Goal: Task Accomplishment & Management: Use online tool/utility

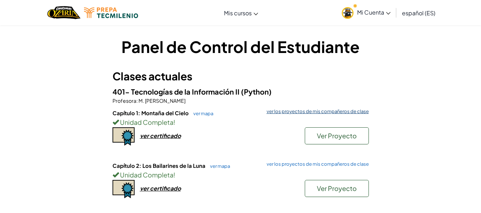
click at [334, 112] on font "ver los proyectos de mis compañeros de clase" at bounding box center [318, 112] width 102 height 6
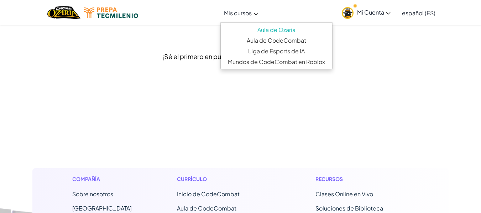
click at [234, 16] on font "Mis cursos" at bounding box center [238, 12] width 28 height 7
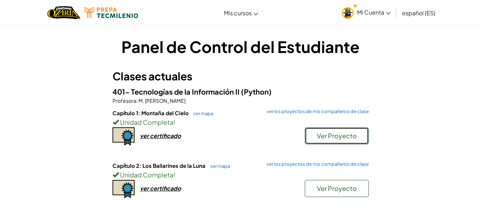
click at [342, 137] on font "Ver Proyecto" at bounding box center [337, 136] width 40 height 8
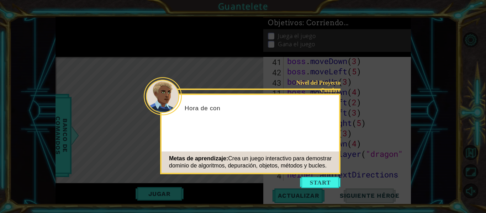
scroll to position [578, 0]
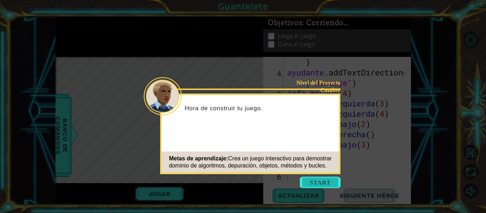
click at [320, 181] on button "Comenzar" at bounding box center [320, 182] width 41 height 11
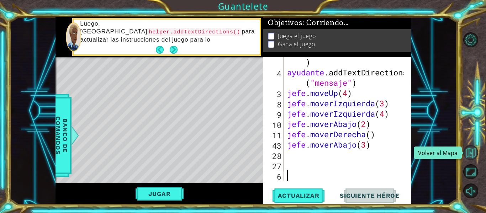
click at [471, 154] on button "Volver al Mapa" at bounding box center [471, 152] width 15 height 15
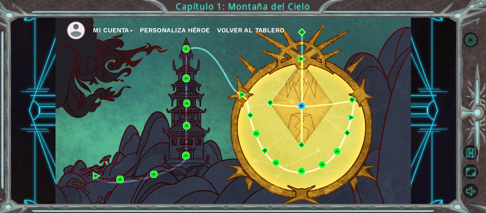
click at [378, 71] on div "Mi Cuenta Personaliza Héroe Volver al Tablero" at bounding box center [234, 111] width 356 height 188
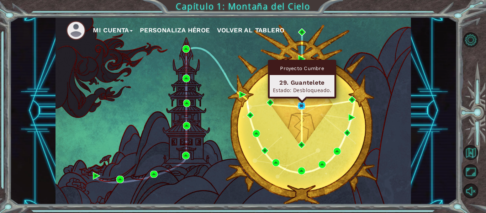
click at [299, 103] on img at bounding box center [301, 105] width 7 height 7
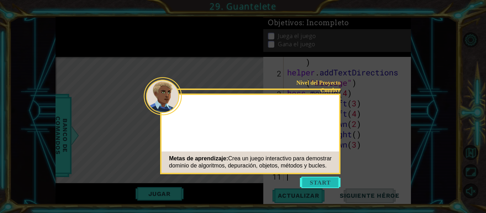
click at [316, 183] on button "Comenzar" at bounding box center [320, 182] width 41 height 11
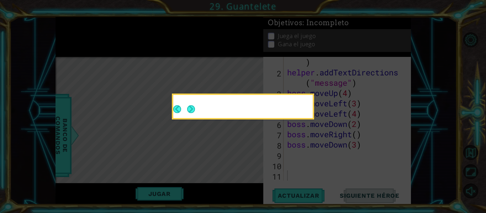
scroll to position [578, 0]
click at [190, 106] on button "Next" at bounding box center [191, 109] width 8 height 8
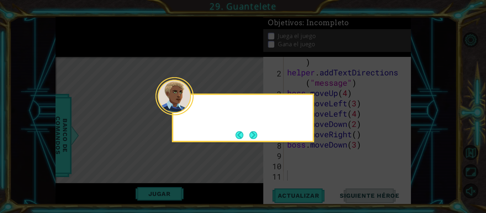
click at [190, 106] on div at bounding box center [175, 96] width 38 height 38
click at [257, 136] on button "Próximo" at bounding box center [254, 135] width 8 height 8
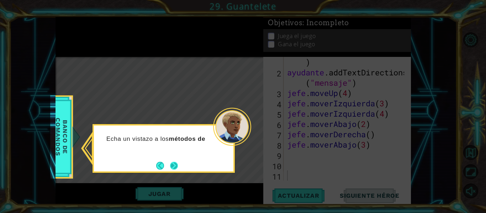
click at [172, 163] on button "Próximo" at bounding box center [174, 166] width 8 height 8
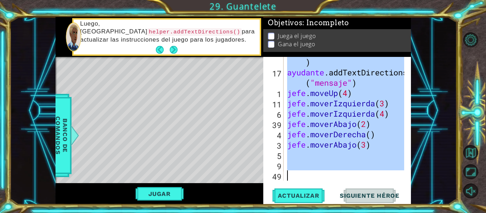
drag, startPoint x: 287, startPoint y: 62, endPoint x: 370, endPoint y: 230, distance: 187.4
click at [370, 213] on html "1 [DEMOGRAPHIC_DATA] הההההההההההההההההההההההההההההההה XXXXXXXXXXXXXXXXXXXXXXXXX…" at bounding box center [243, 106] width 486 height 213
click at [299, 194] on font "Actualizar" at bounding box center [299, 195] width 42 height 7
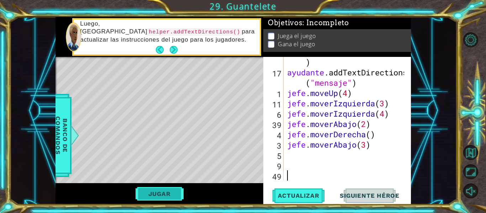
click at [165, 193] on font "Jugar" at bounding box center [159, 193] width 22 height 7
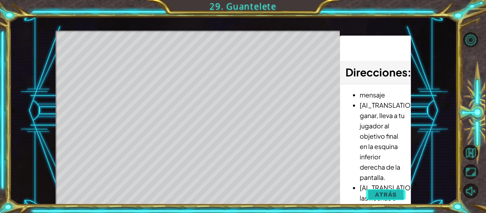
click at [380, 193] on span "Atrás" at bounding box center [386, 194] width 22 height 7
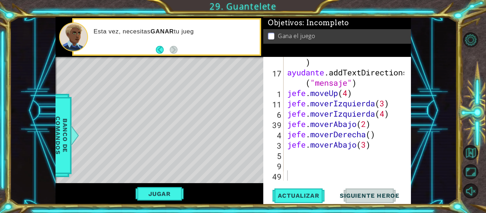
click at [370, 192] on button "Siguiente Heroe" at bounding box center [370, 196] width 74 height 15
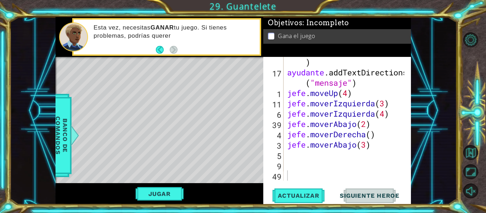
click at [363, 198] on span "Siguiente Heroe" at bounding box center [370, 195] width 74 height 7
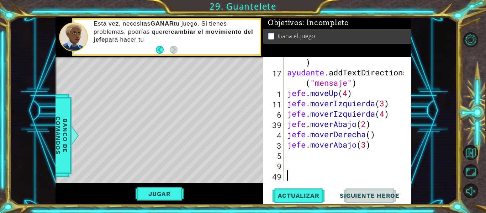
click at [360, 193] on span "Siguiente Heroe" at bounding box center [370, 195] width 74 height 7
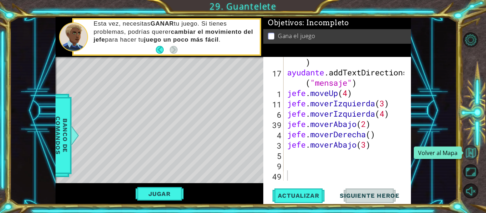
click at [469, 149] on button "Volver al Mapa" at bounding box center [471, 152] width 15 height 15
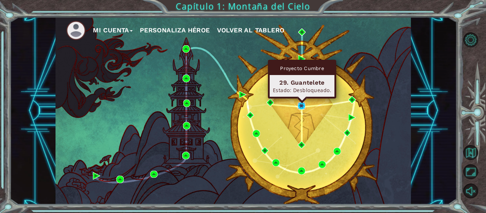
click at [303, 107] on img at bounding box center [301, 105] width 7 height 7
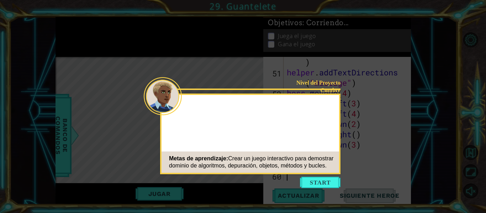
click at [322, 182] on button "Start" at bounding box center [320, 182] width 41 height 11
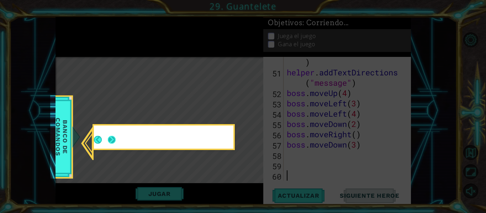
click at [114, 135] on div at bounding box center [164, 137] width 140 height 23
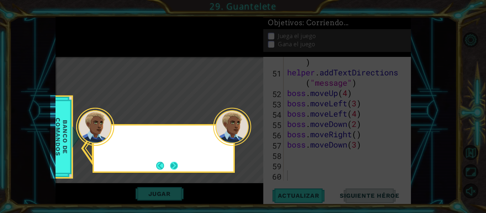
scroll to position [578, 0]
click at [175, 167] on button "Próximo" at bounding box center [174, 166] width 8 height 8
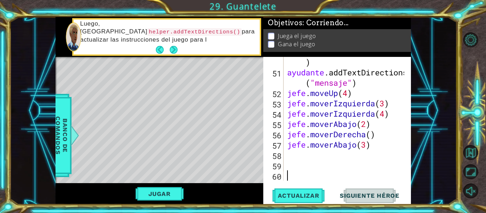
click at [371, 192] on font "Siguiente héroe" at bounding box center [370, 195] width 60 height 7
click at [173, 194] on button "Jugar" at bounding box center [160, 194] width 48 height 14
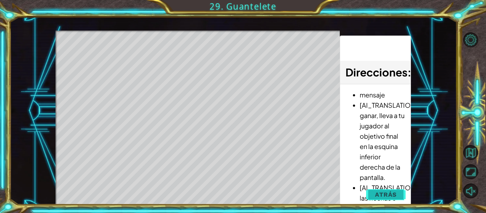
click at [391, 190] on button "Atrás" at bounding box center [386, 195] width 40 height 14
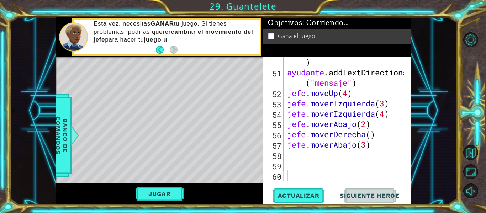
click at [271, 33] on p at bounding box center [271, 36] width 6 height 7
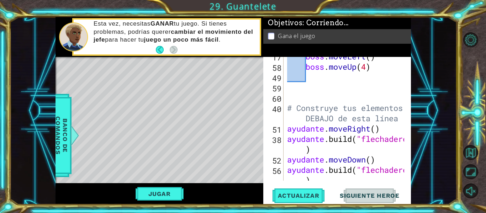
scroll to position [0, 0]
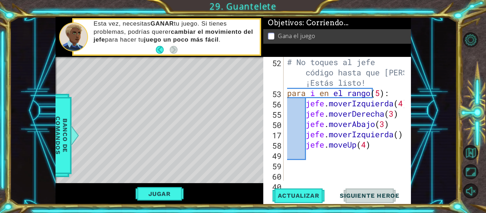
click at [270, 33] on p at bounding box center [271, 36] width 6 height 7
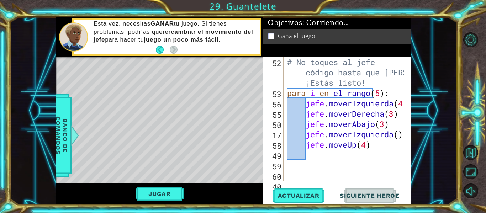
click at [270, 33] on p at bounding box center [271, 36] width 6 height 7
click at [375, 193] on span "Siguiente Heroe" at bounding box center [370, 195] width 74 height 7
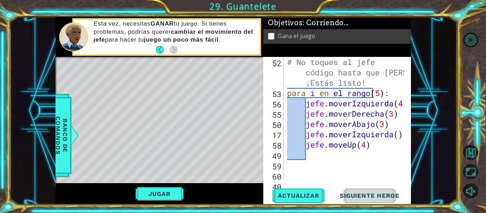
click at [375, 193] on span "Siguiente Heroe" at bounding box center [370, 195] width 74 height 7
drag, startPoint x: 468, startPoint y: 146, endPoint x: 472, endPoint y: 156, distance: 10.5
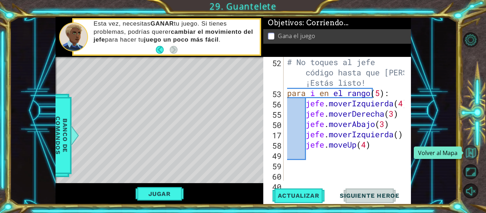
click at [472, 156] on button "Volver al Mapa" at bounding box center [471, 152] width 15 height 15
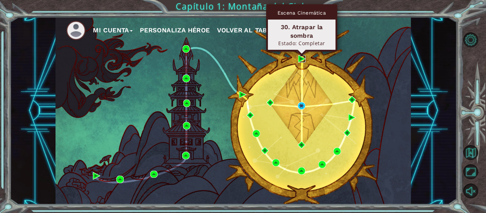
click at [300, 58] on img at bounding box center [301, 58] width 7 height 7
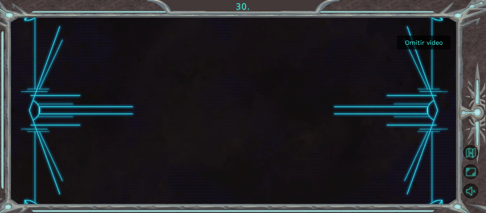
click at [423, 43] on font "Omitir video" at bounding box center [424, 42] width 38 height 7
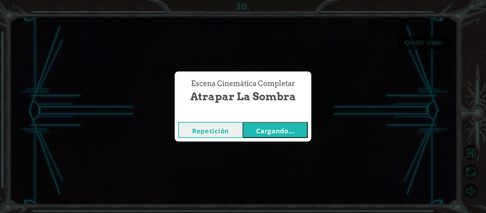
click at [262, 131] on font "Cargando..." at bounding box center [275, 131] width 38 height 9
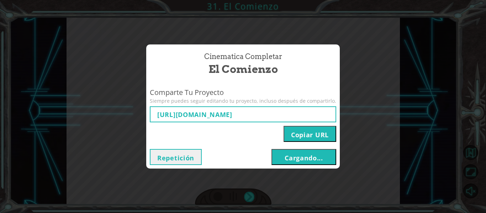
type input "[URL][DOMAIN_NAME]"
click at [289, 157] on font "Cargando..." at bounding box center [304, 158] width 38 height 9
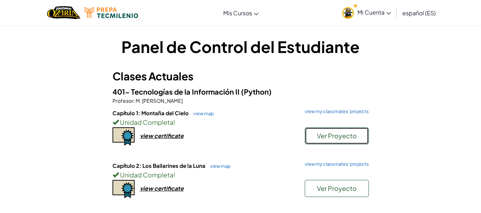
click at [331, 136] on span "Ver Proyecto" at bounding box center [337, 136] width 40 height 8
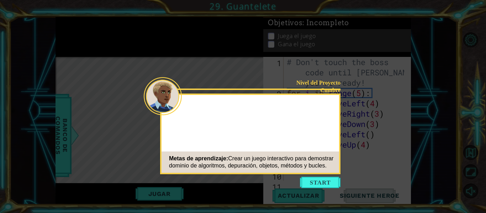
click at [325, 183] on button "Start" at bounding box center [320, 182] width 41 height 11
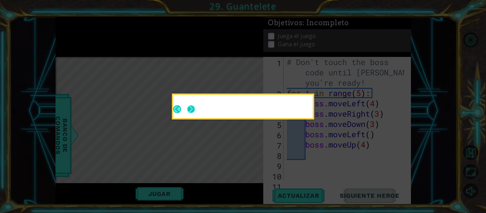
click at [193, 107] on button "Next" at bounding box center [191, 109] width 8 height 8
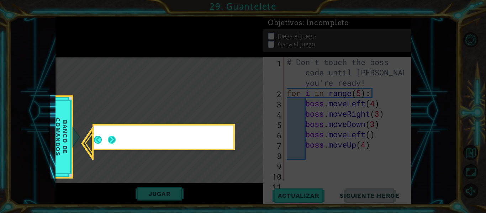
click at [111, 139] on button "Next" at bounding box center [112, 140] width 8 height 8
click at [111, 139] on icon at bounding box center [243, 106] width 486 height 213
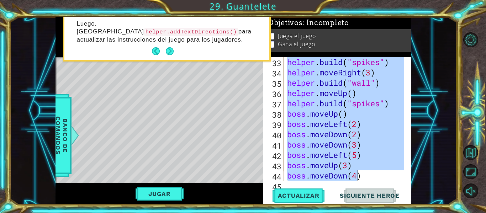
scroll to position [578, 0]
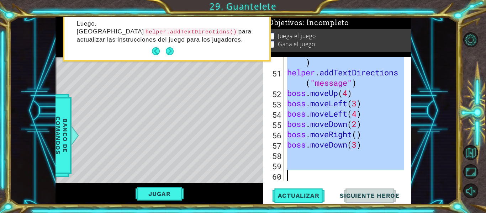
drag, startPoint x: 287, startPoint y: 60, endPoint x: 355, endPoint y: 230, distance: 182.8
click at [355, 213] on html "1 ההההההההההההההההההההההההההההההההההההההההההההההההההההההההההההההההההההההההההההה…" at bounding box center [243, 106] width 486 height 213
click at [306, 197] on span "Actualizar" at bounding box center [299, 195] width 56 height 7
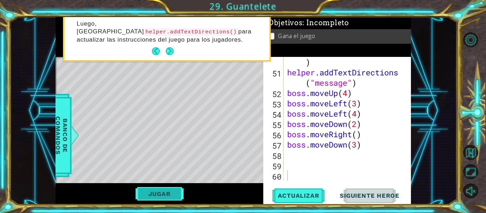
click at [175, 197] on button "Jugar" at bounding box center [160, 194] width 48 height 14
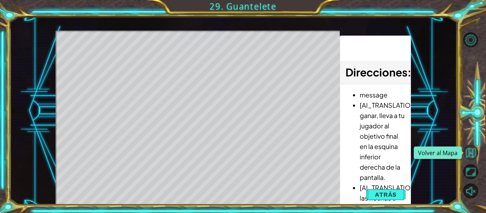
click at [473, 153] on button "Volver al Mapa" at bounding box center [471, 152] width 15 height 15
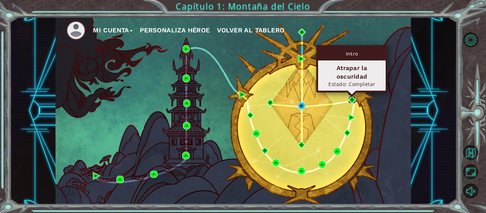
click at [350, 100] on img at bounding box center [352, 99] width 7 height 7
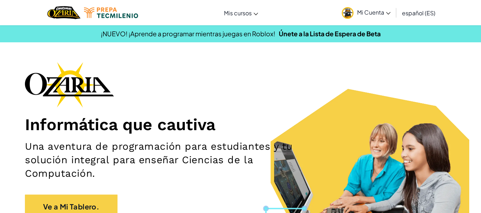
click at [334, 79] on div "Informática que cautiva Una aventura de programación para estudiantes y tu solu…" at bounding box center [240, 143] width 431 height 162
click at [387, 9] on span "Mi Cuenta" at bounding box center [373, 12] width 33 height 7
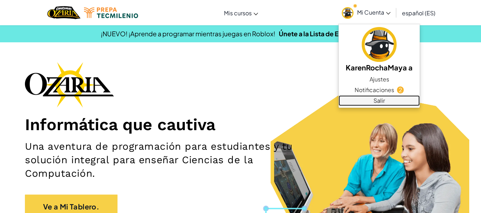
click at [384, 103] on font "Salir" at bounding box center [379, 100] width 11 height 7
